Goal: Contribute content

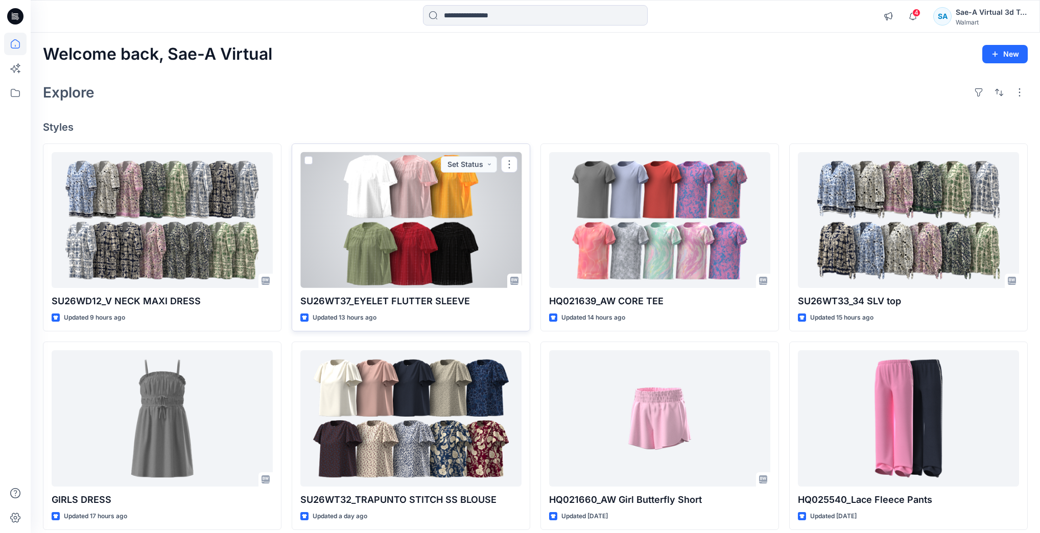
click at [244, 203] on div at bounding box center [410, 220] width 221 height 136
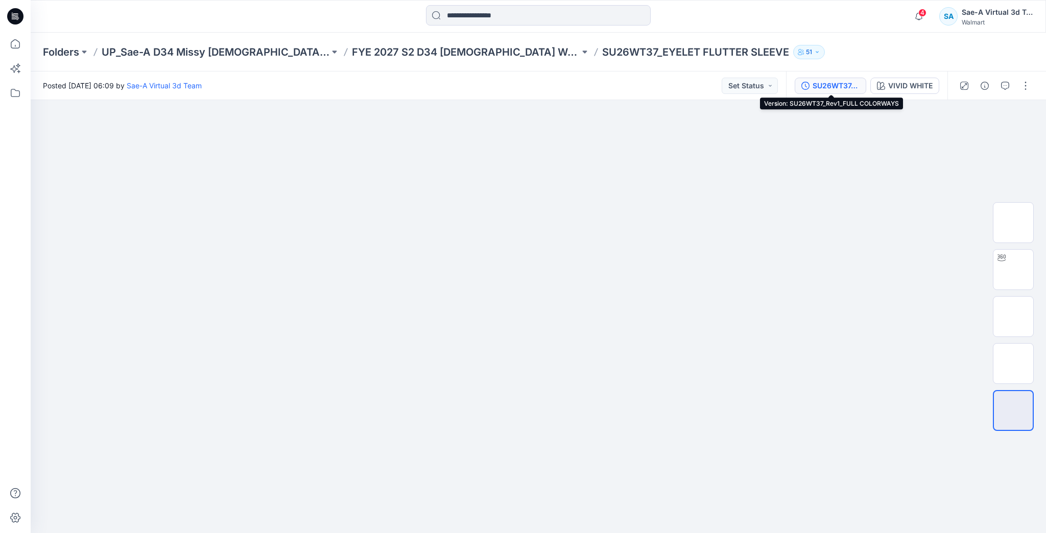
click at [244, 83] on button "SU26WT37_Rev1_FULL COLORWAYS" at bounding box center [831, 86] width 72 height 16
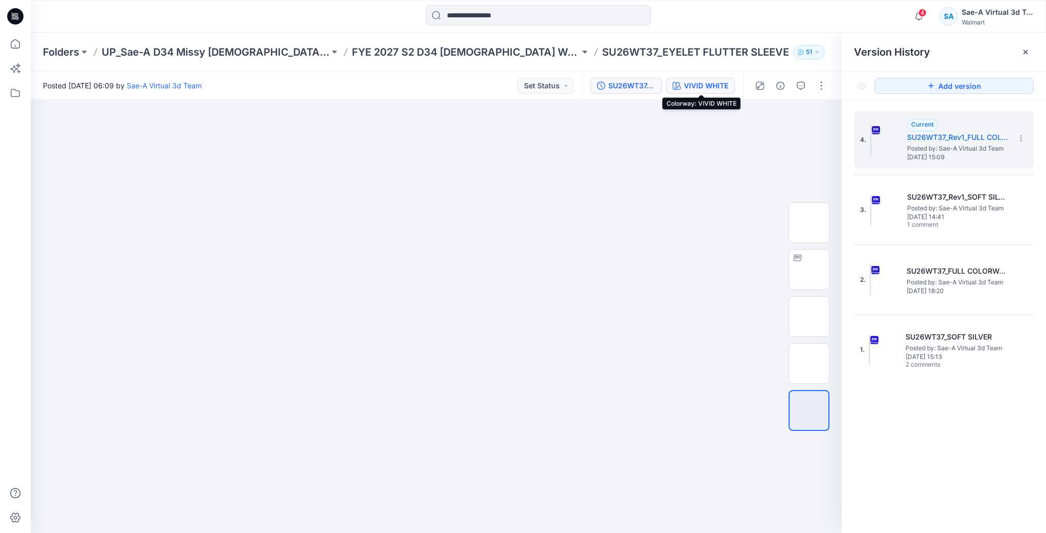
click at [244, 87] on div "VIVID WHITE" at bounding box center [706, 85] width 44 height 11
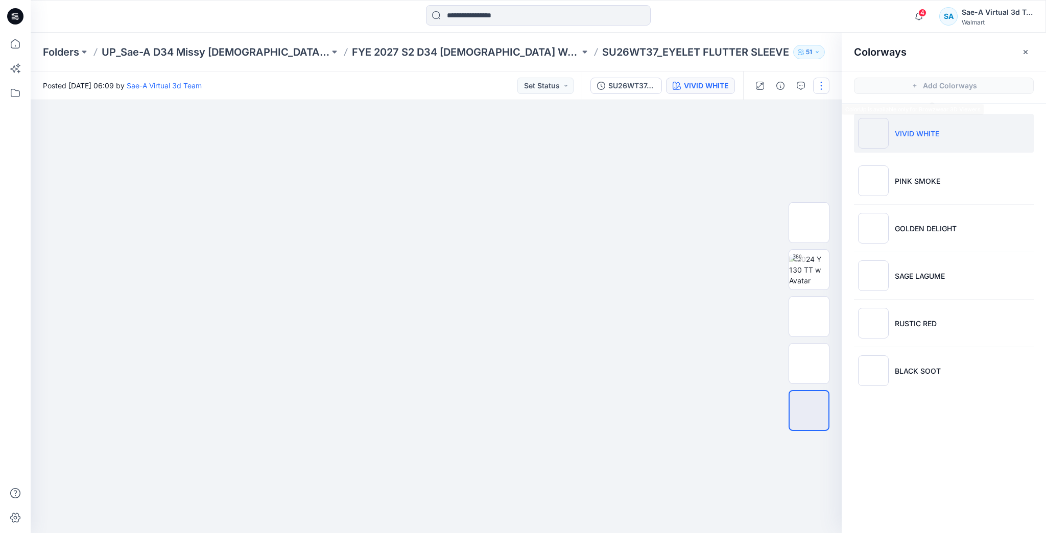
click at [244, 91] on button "button" at bounding box center [821, 86] width 16 height 16
click at [244, 135] on button "Edit" at bounding box center [779, 138] width 94 height 19
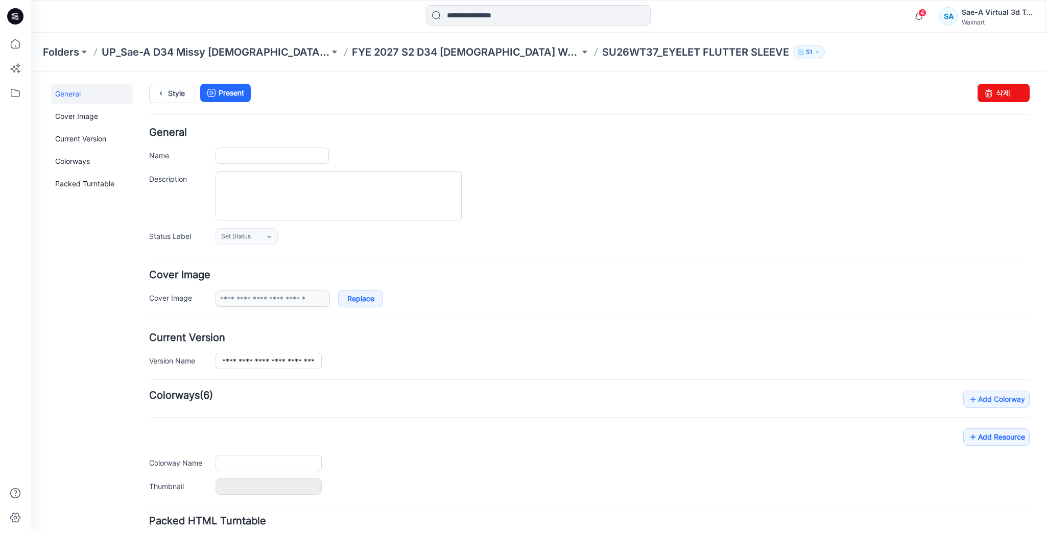
type input "**********"
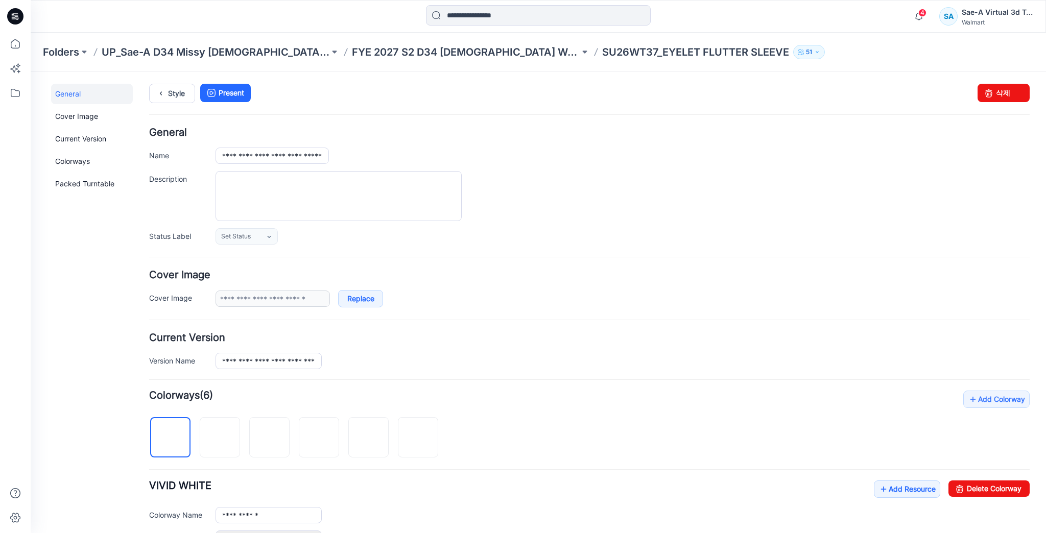
scroll to position [82, 0]
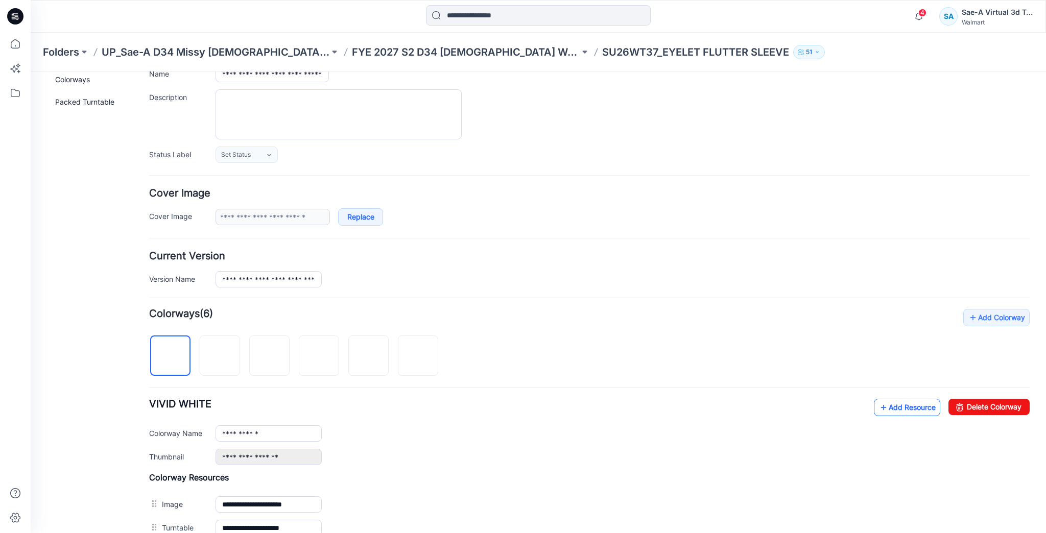
click at [918, 405] on link "Add Resource" at bounding box center [907, 407] width 66 height 17
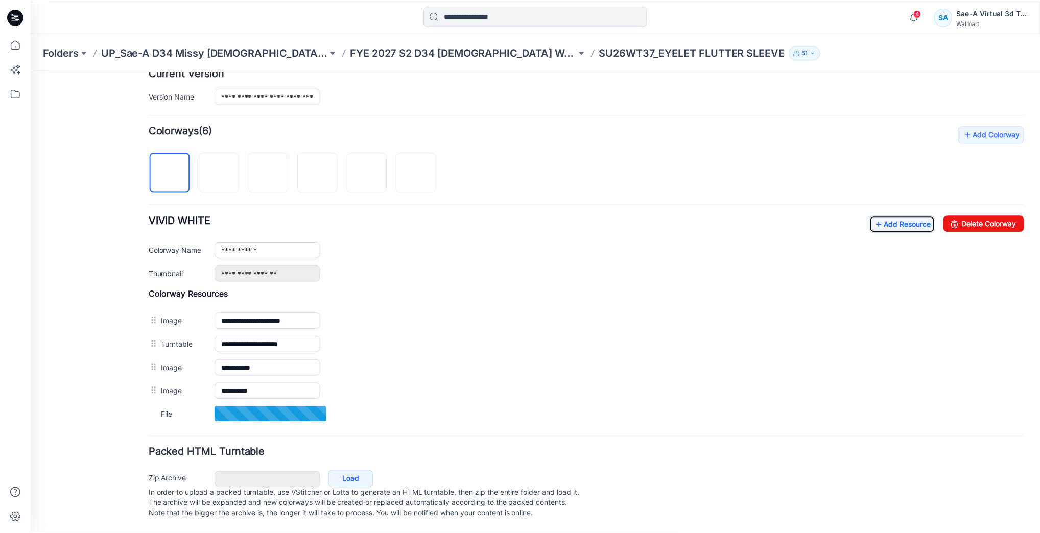
scroll to position [273, 0]
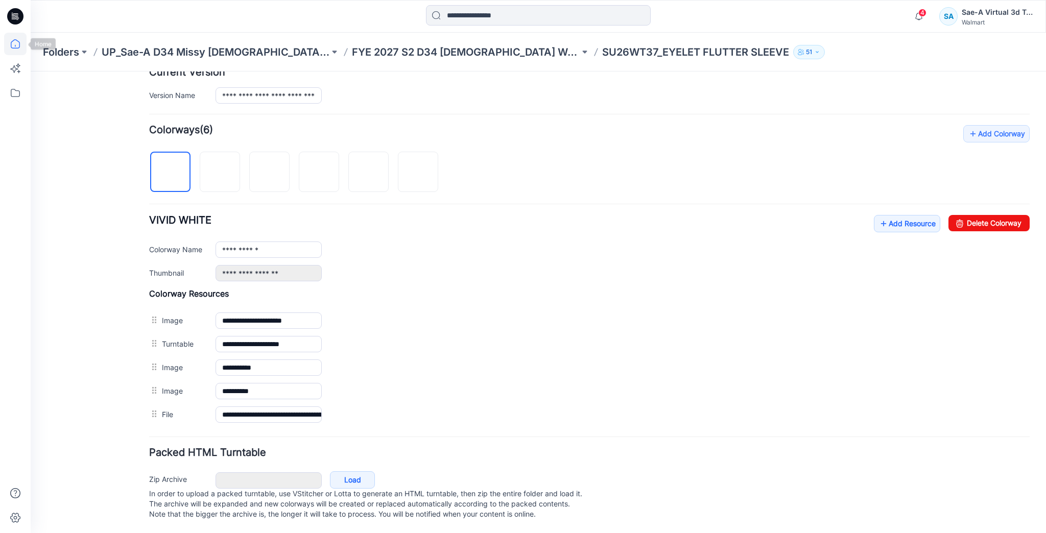
click at [21, 48] on icon at bounding box center [15, 44] width 22 height 22
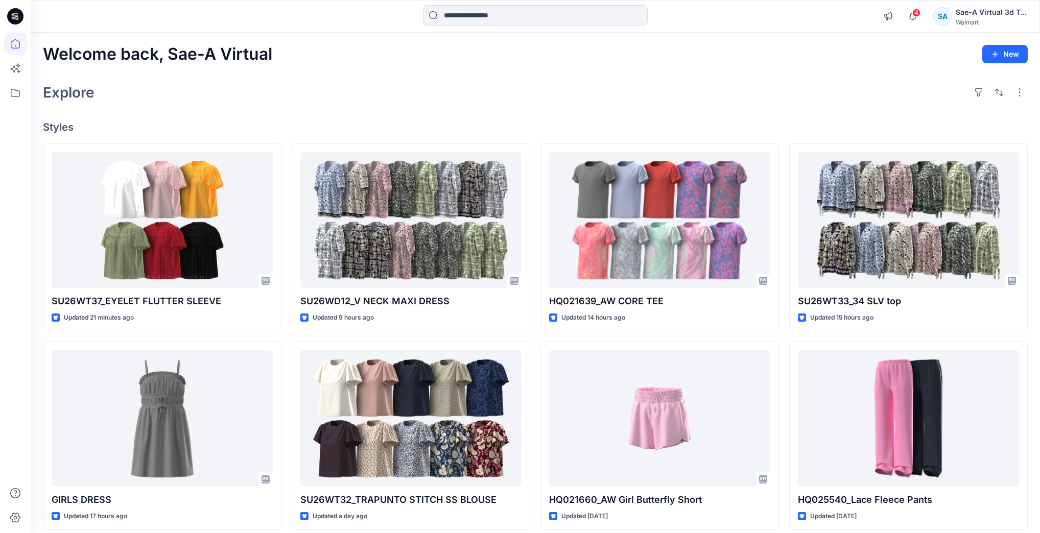
click at [276, 91] on div "Explore" at bounding box center [535, 92] width 985 height 25
